Goal: Task Accomplishment & Management: Use online tool/utility

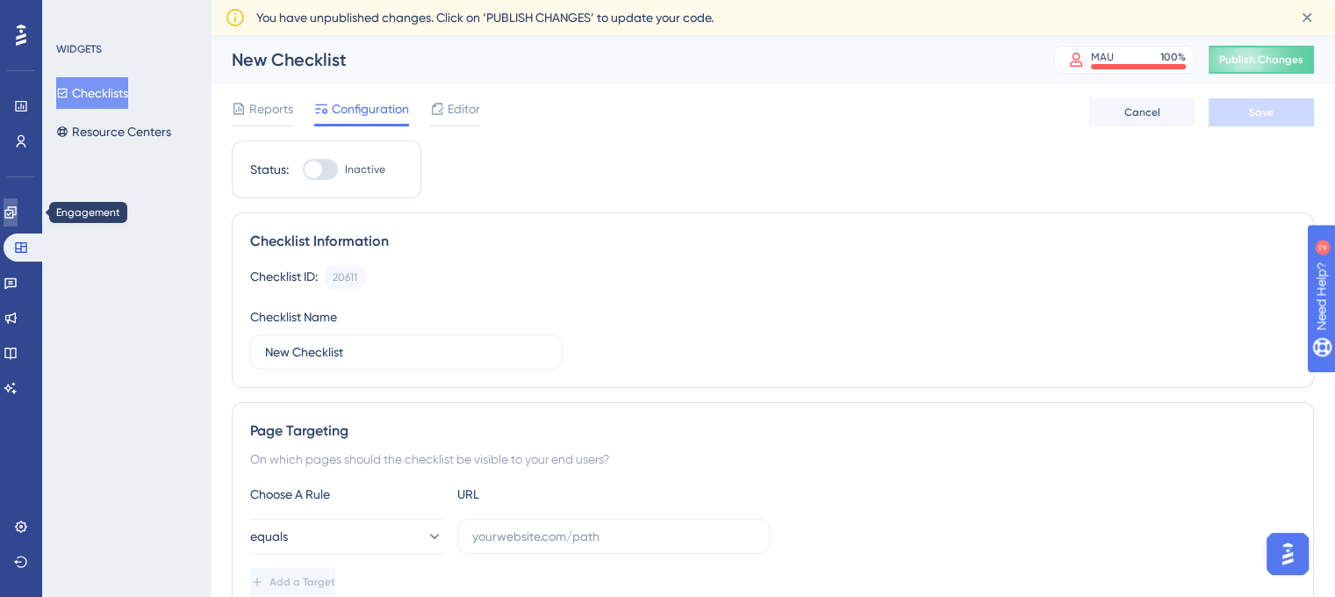
click at [18, 206] on icon at bounding box center [11, 212] width 14 height 14
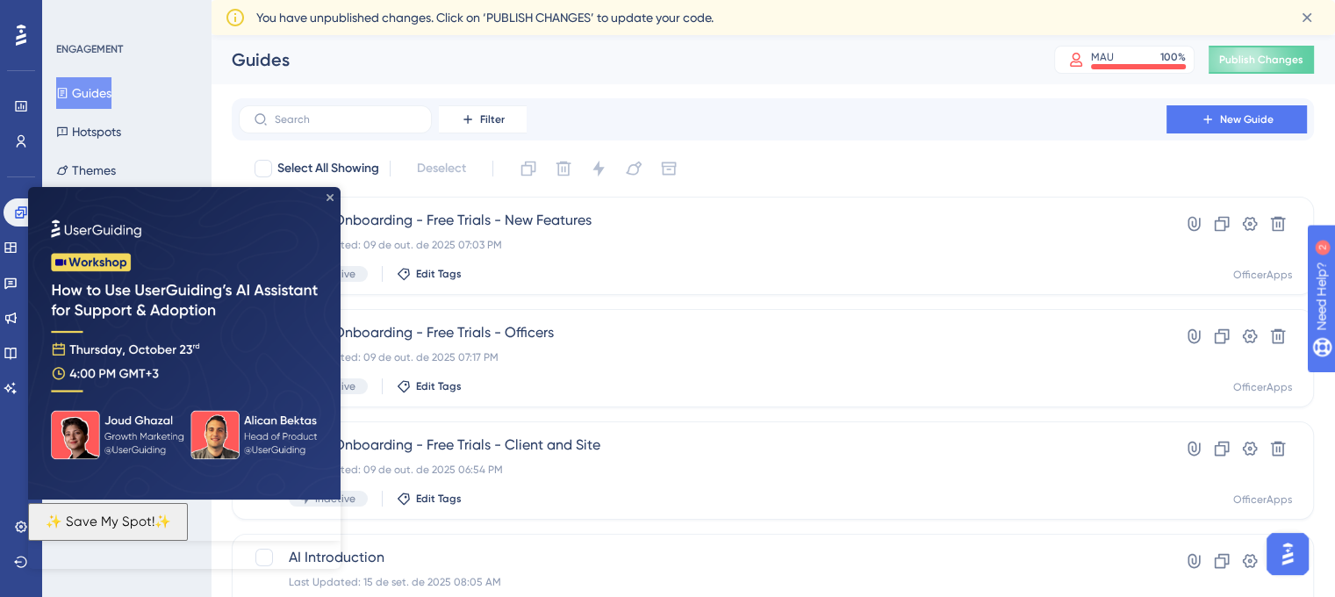
click at [329, 196] on icon "Close Preview" at bounding box center [329, 197] width 7 height 7
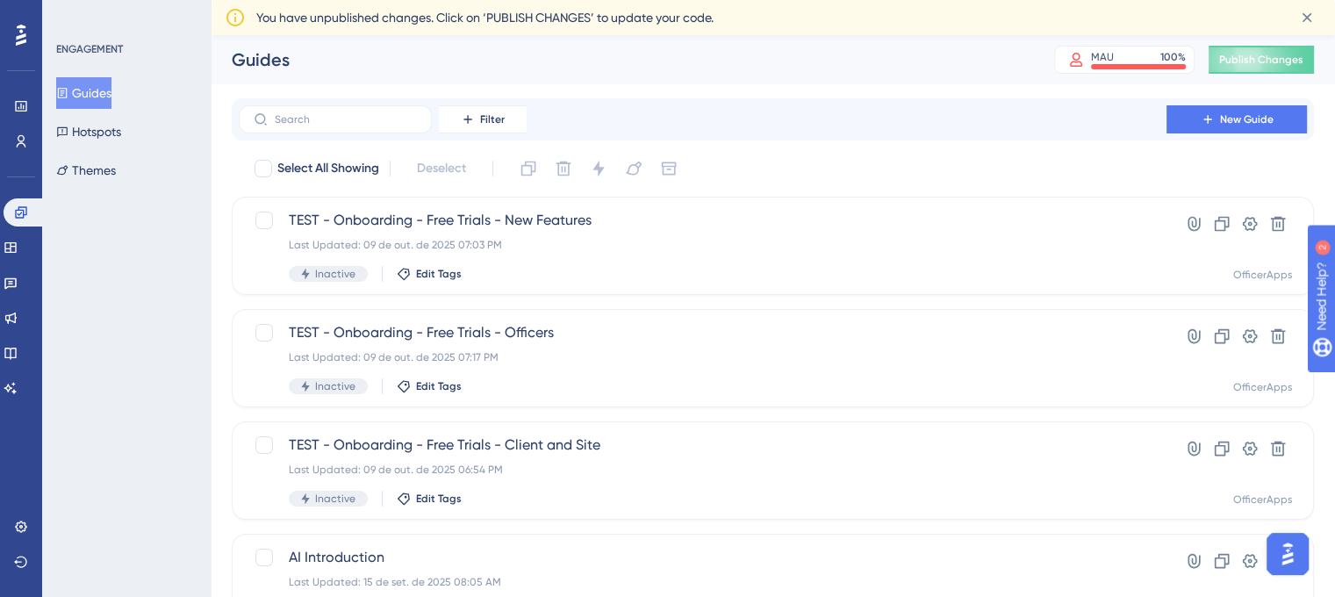
click at [107, 89] on button "Guides" at bounding box center [83, 93] width 55 height 32
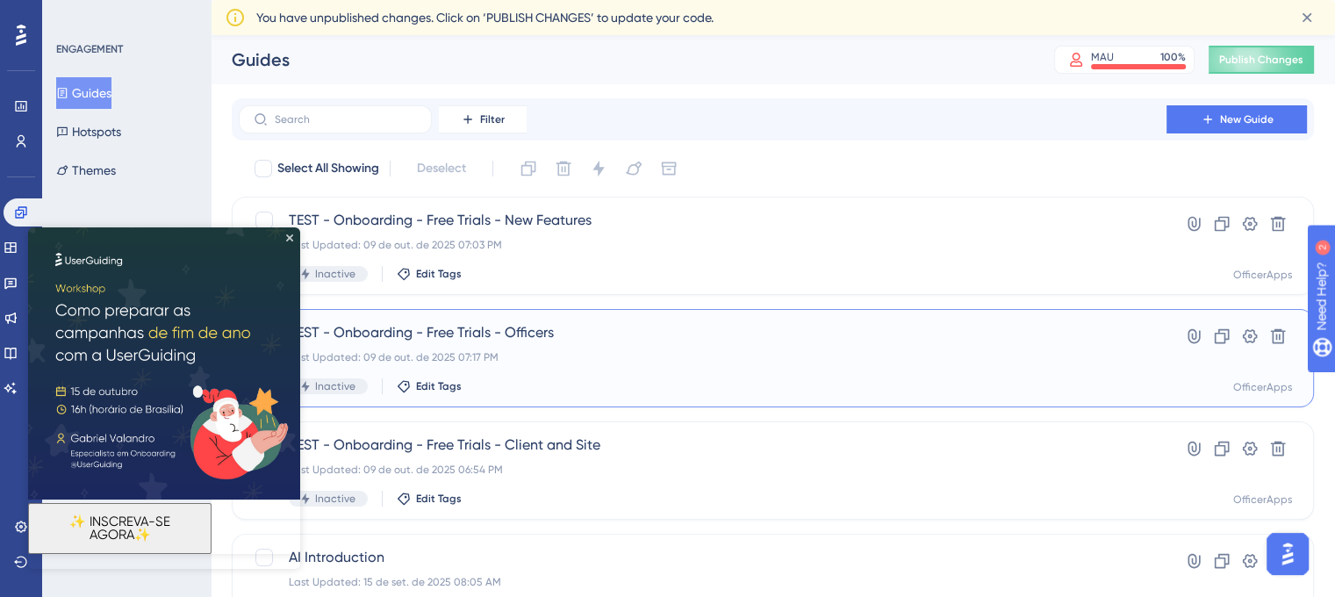
click at [530, 338] on span "TEST - Onboarding - Free Trials - Officers" at bounding box center [703, 332] width 828 height 21
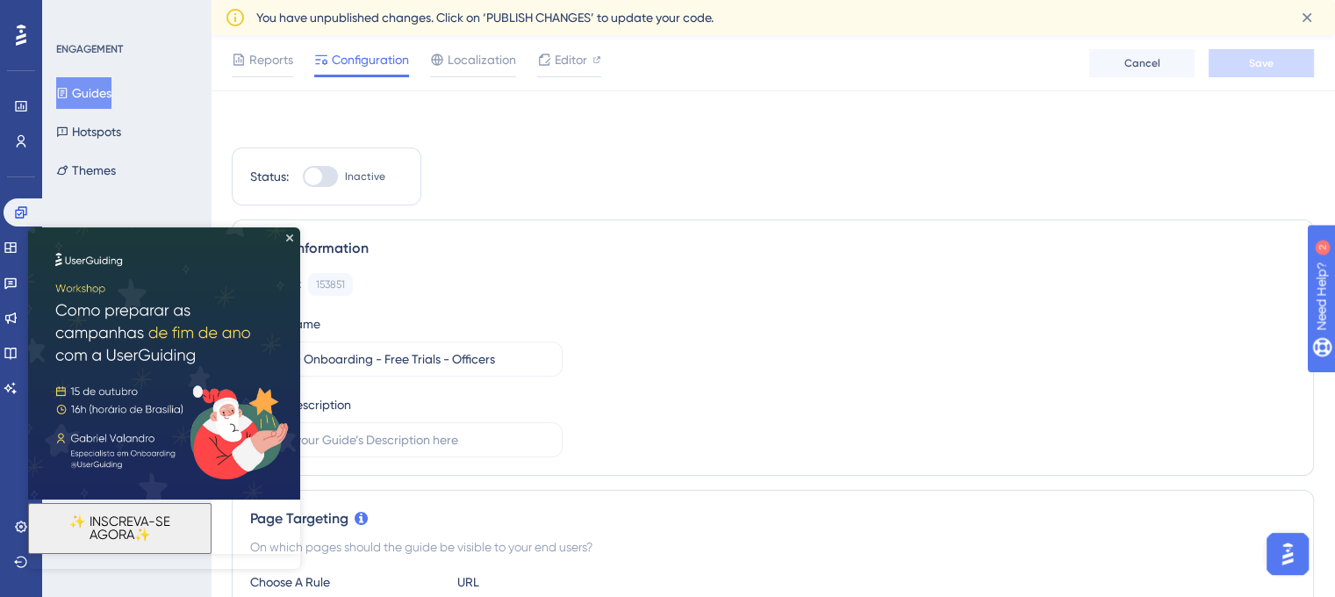
scroll to position [263, 0]
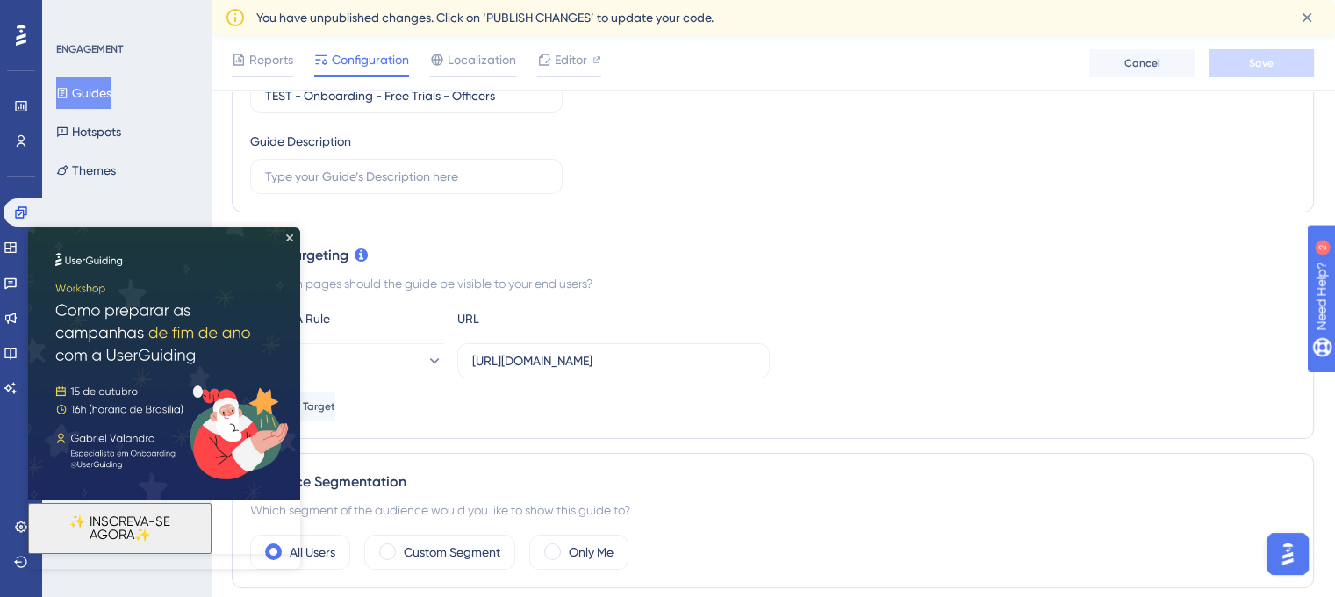
click at [294, 234] on img at bounding box center [164, 363] width 272 height 272
click at [286, 240] on icon "Close Preview" at bounding box center [289, 237] width 7 height 7
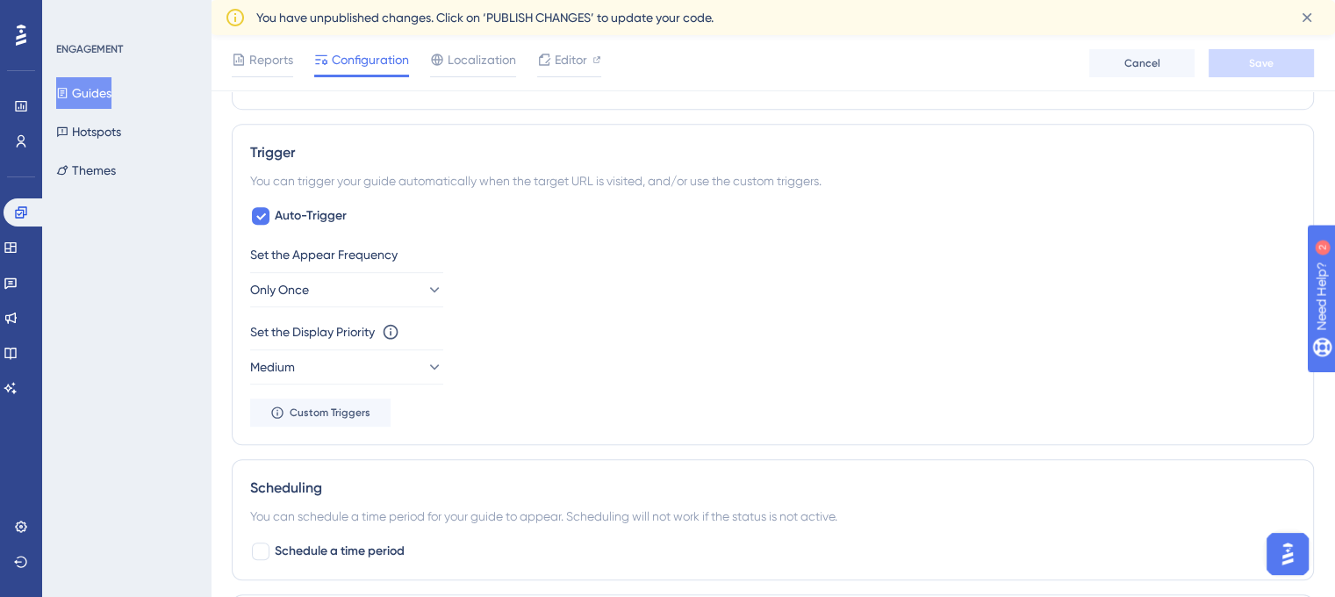
scroll to position [0, 0]
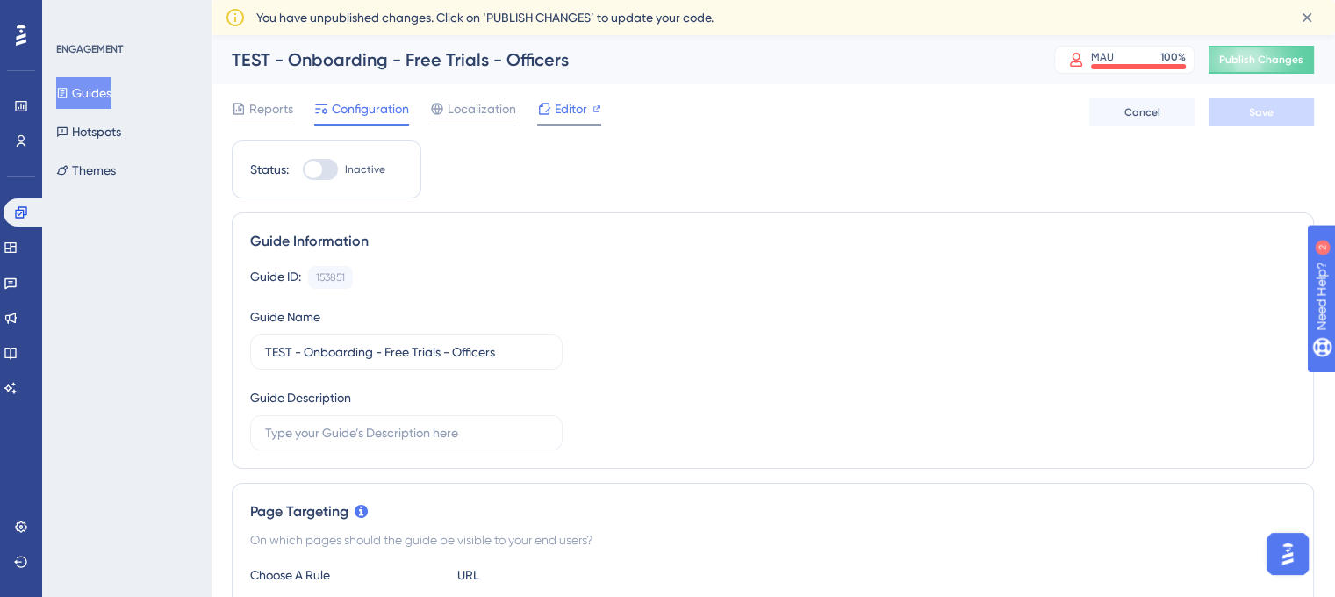
click at [563, 114] on span "Editor" at bounding box center [571, 108] width 32 height 21
